Goal: Find contact information: Find contact information

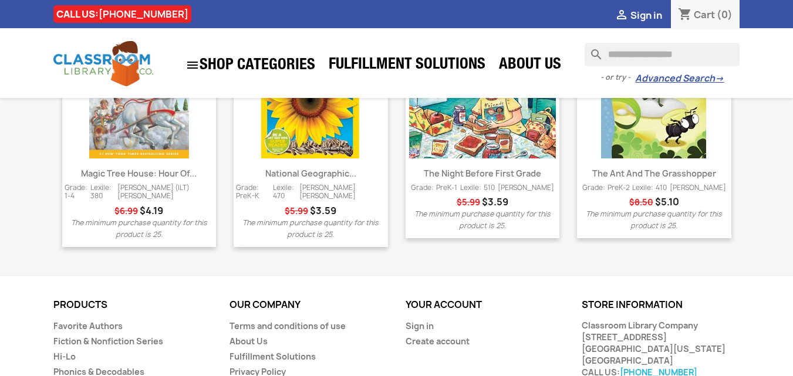
scroll to position [1663, 0]
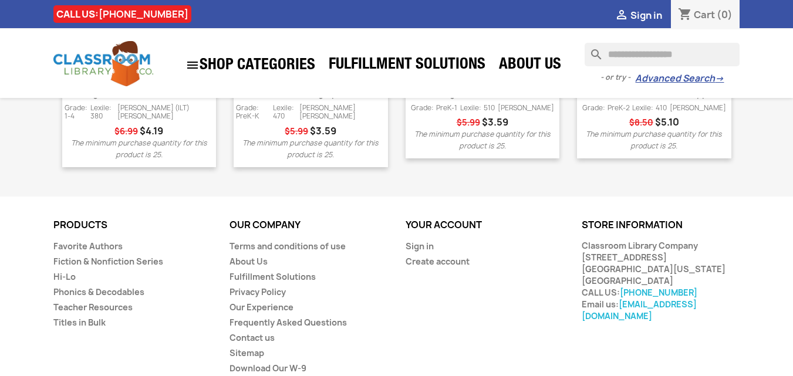
drag, startPoint x: 580, startPoint y: 215, endPoint x: 698, endPoint y: 212, distance: 117.4
click at [698, 220] on div "Store information keyboard_arrow_down keyboard_arrow_up Store information Class…" at bounding box center [661, 271] width 176 height 102
copy div "Classroom Library Company"
drag, startPoint x: 701, startPoint y: 262, endPoint x: 626, endPoint y: 263, distance: 75.1
click at [626, 263] on div "Classroom Library Company 17970 Edison Ave. Chesterfield, Missouri 63005 United…" at bounding box center [661, 281] width 158 height 82
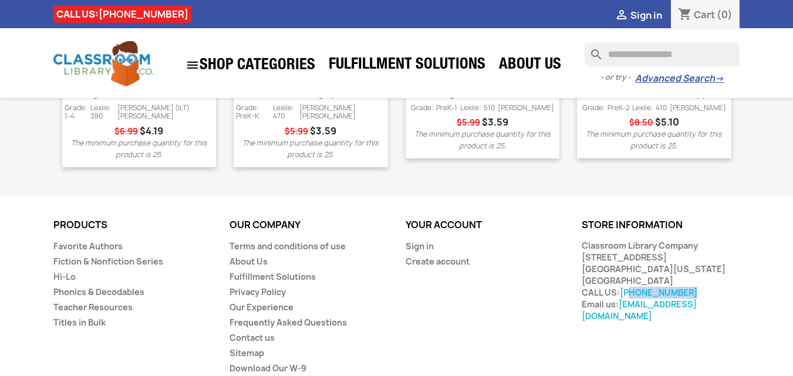
copy link "888-318-2665"
drag, startPoint x: 581, startPoint y: 229, endPoint x: 650, endPoint y: 232, distance: 69.3
click at [650, 240] on div "Classroom Library Company 17970 Edison Ave. Chesterfield, Missouri 63005 United…" at bounding box center [661, 281] width 158 height 82
copy div "17970 Edison Ave"
click at [609, 240] on div "Classroom Library Company 17970 Edison Ave. Chesterfield, Missouri 63005 United…" at bounding box center [661, 281] width 158 height 82
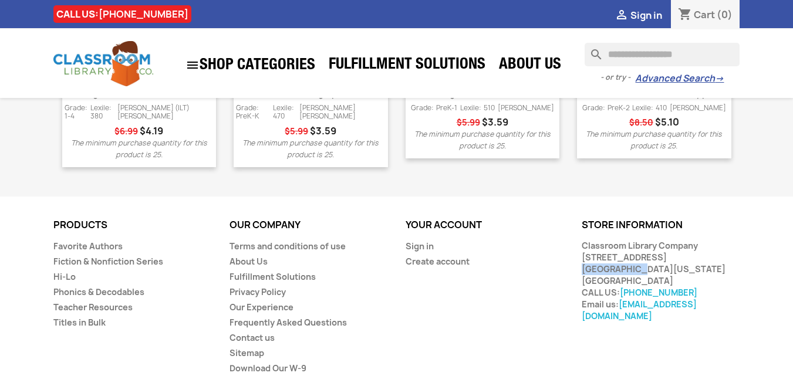
click at [609, 240] on div "Classroom Library Company 17970 Edison Ave. Chesterfield, Missouri 63005 United…" at bounding box center [661, 281] width 158 height 82
copy div "Chesterfield"
click at [685, 240] on div "Classroom Library Company 17970 Edison Ave. Chesterfield, Missouri 63005 United…" at bounding box center [661, 281] width 158 height 82
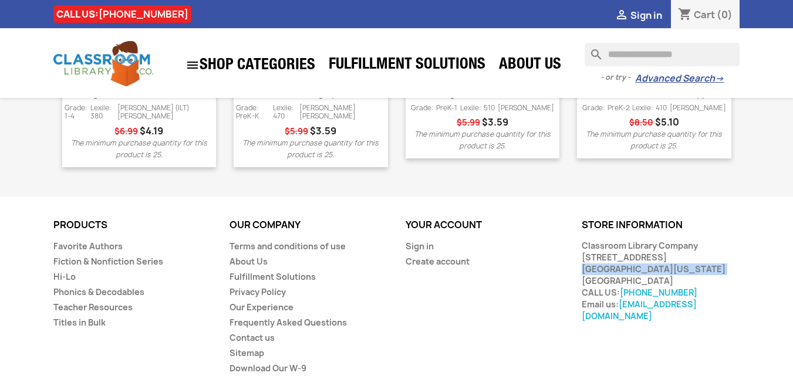
click at [685, 240] on div "Classroom Library Company 17970 Edison Ave. Chesterfield, Missouri 63005 United…" at bounding box center [661, 281] width 158 height 82
drag, startPoint x: 585, startPoint y: 217, endPoint x: 708, endPoint y: 244, distance: 125.7
click at [708, 244] on div "Classroom Library Company 17970 Edison Ave. Chesterfield, Missouri 63005 United…" at bounding box center [661, 281] width 158 height 82
drag, startPoint x: 582, startPoint y: 217, endPoint x: 701, endPoint y: 238, distance: 121.1
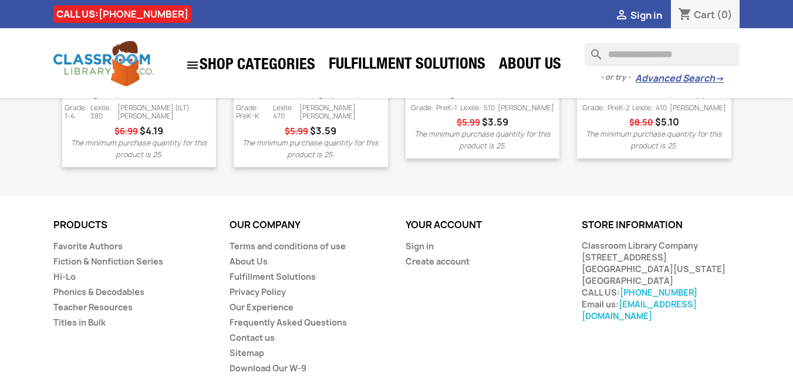
click at [701, 240] on div "Classroom Library Company 17970 Edison Ave. Chesterfield, Missouri 63005 United…" at bounding box center [661, 281] width 158 height 82
copy div "Classroom Library Company 17970 Edison Ave. Chesterfield, Missouri 63005"
